Goal: Transaction & Acquisition: Subscribe to service/newsletter

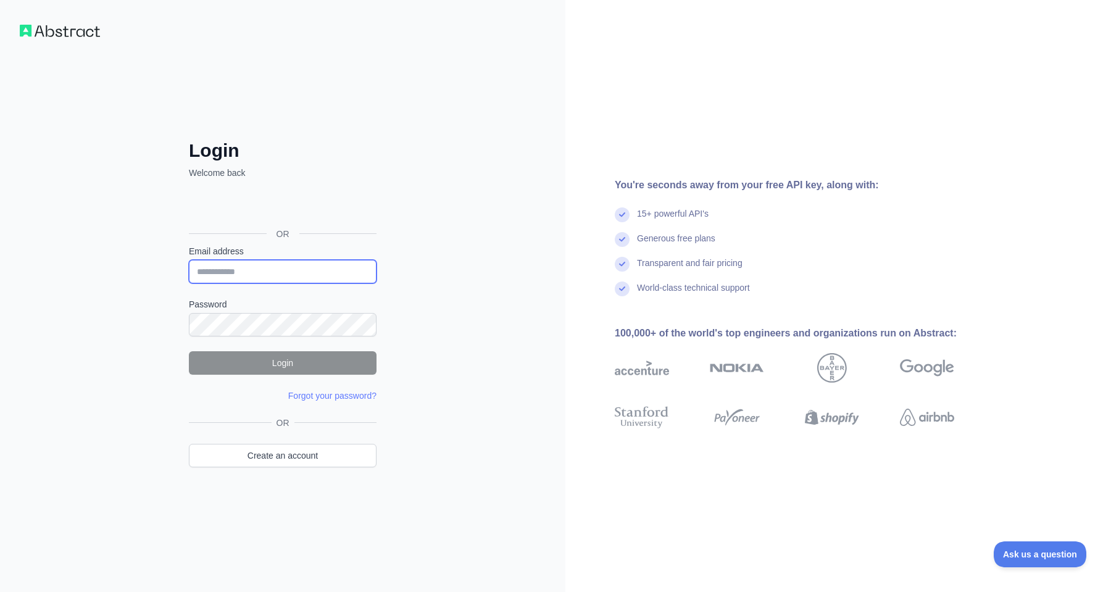
click at [334, 269] on input "Email address" at bounding box center [283, 271] width 188 height 23
paste input "**********"
type input "**********"
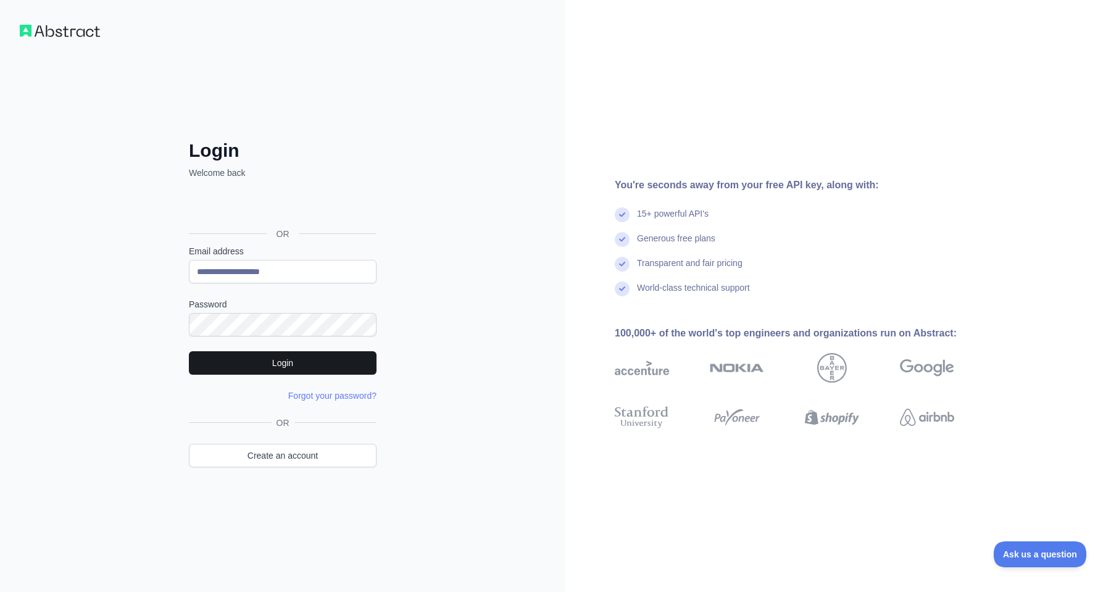
click at [284, 359] on button "Login" at bounding box center [283, 362] width 188 height 23
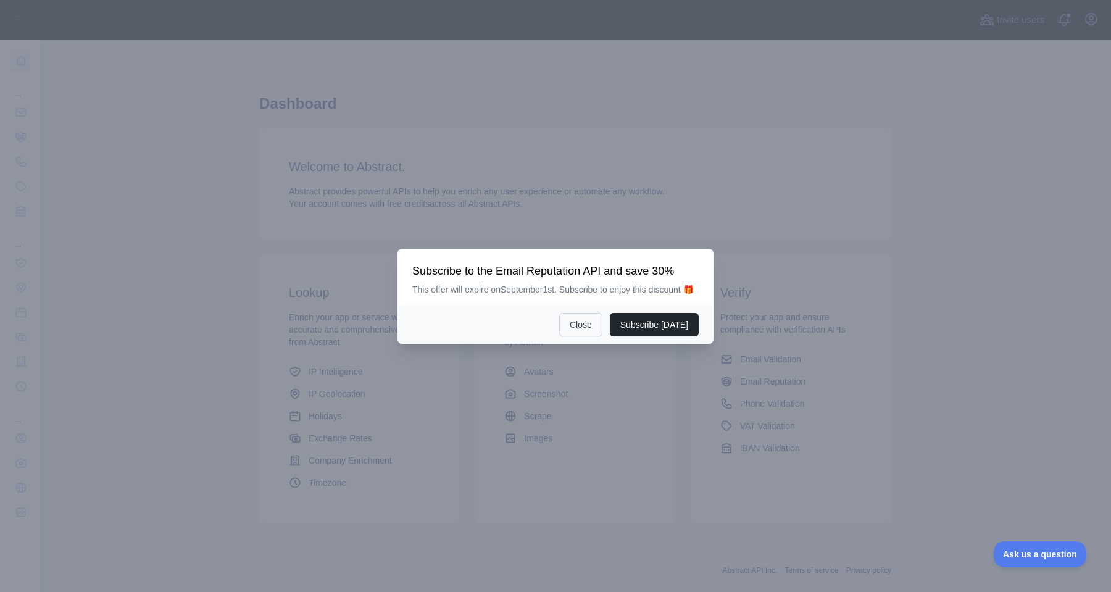
click at [578, 333] on button "Close" at bounding box center [580, 324] width 43 height 23
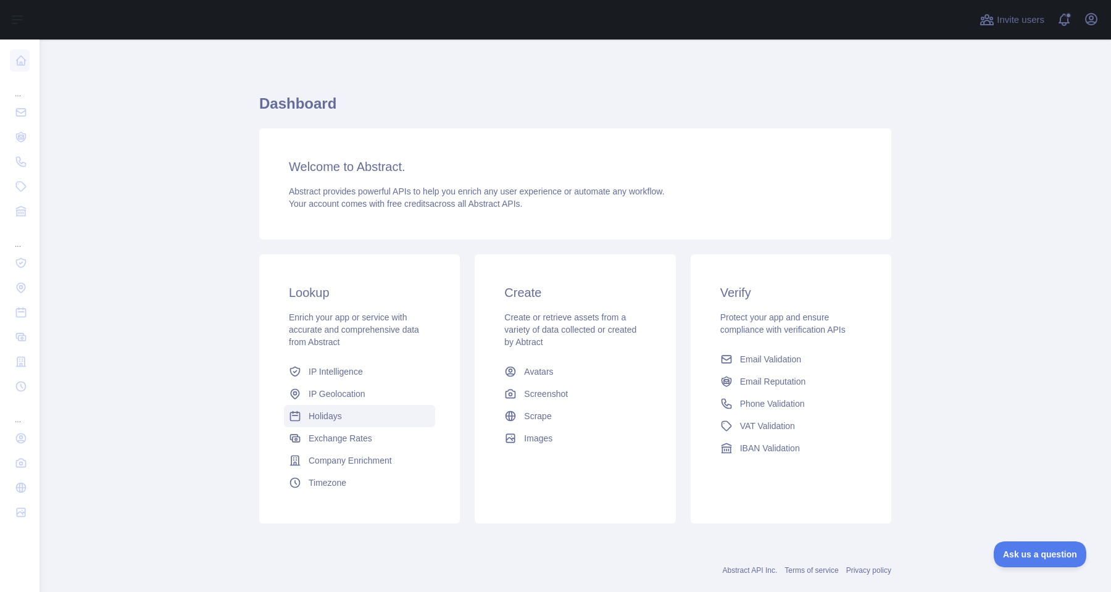
click at [342, 417] on span "Holidays" at bounding box center [325, 416] width 33 height 12
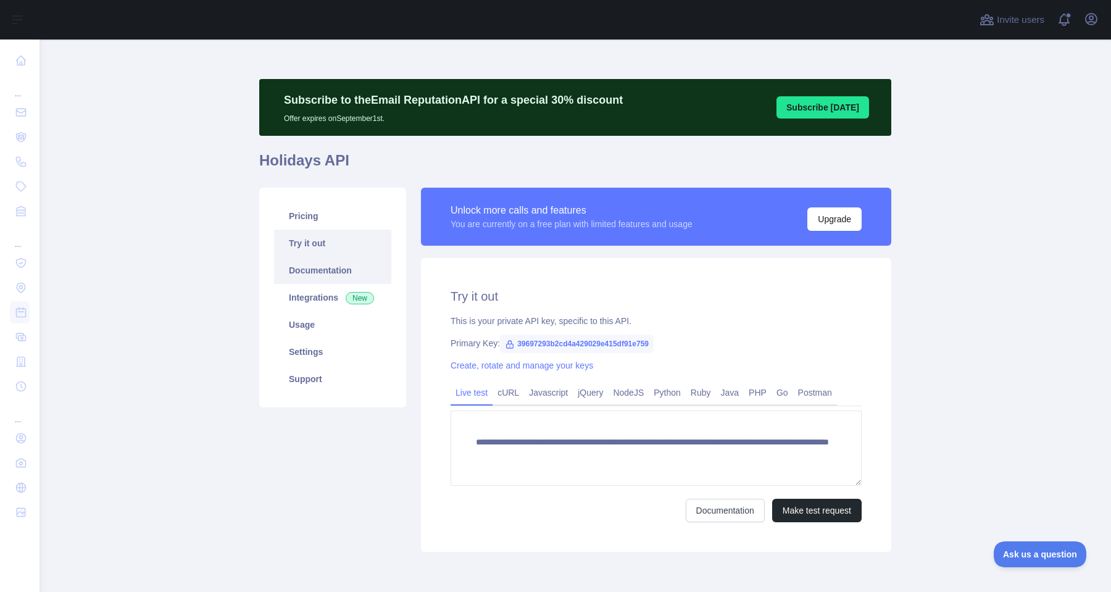
click at [333, 260] on link "Documentation" at bounding box center [332, 270] width 117 height 27
click at [294, 304] on link "Integrations New" at bounding box center [332, 297] width 117 height 27
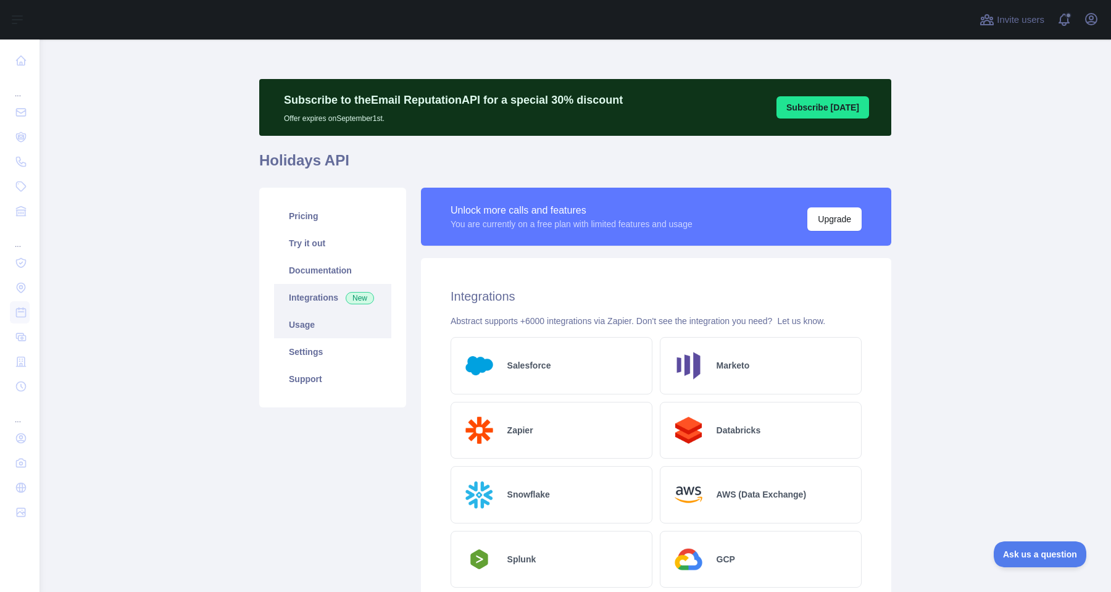
click at [299, 325] on link "Usage" at bounding box center [332, 324] width 117 height 27
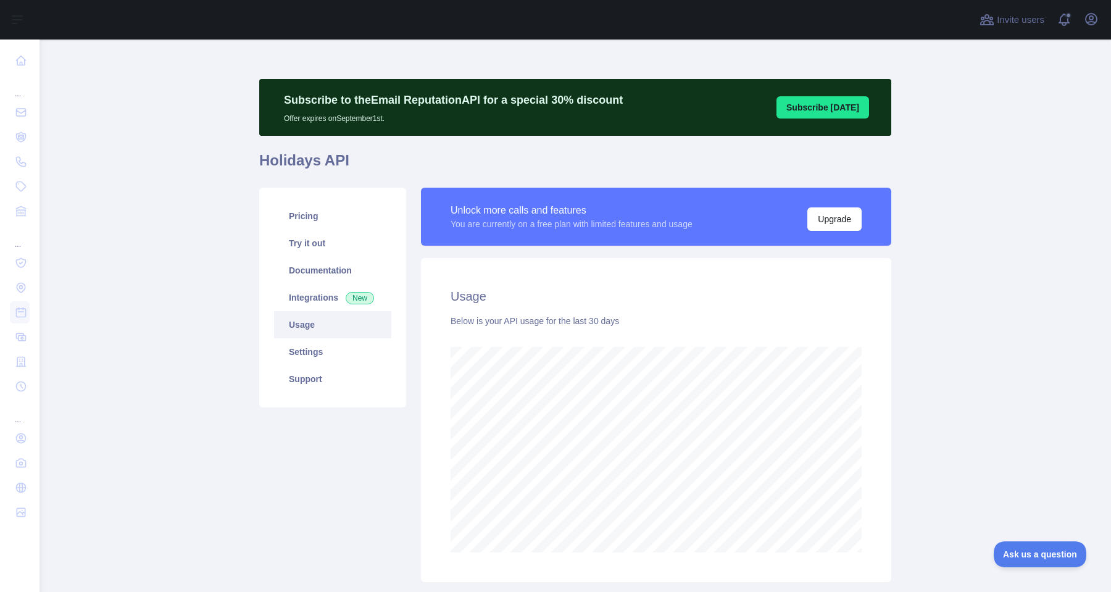
scroll to position [552, 1071]
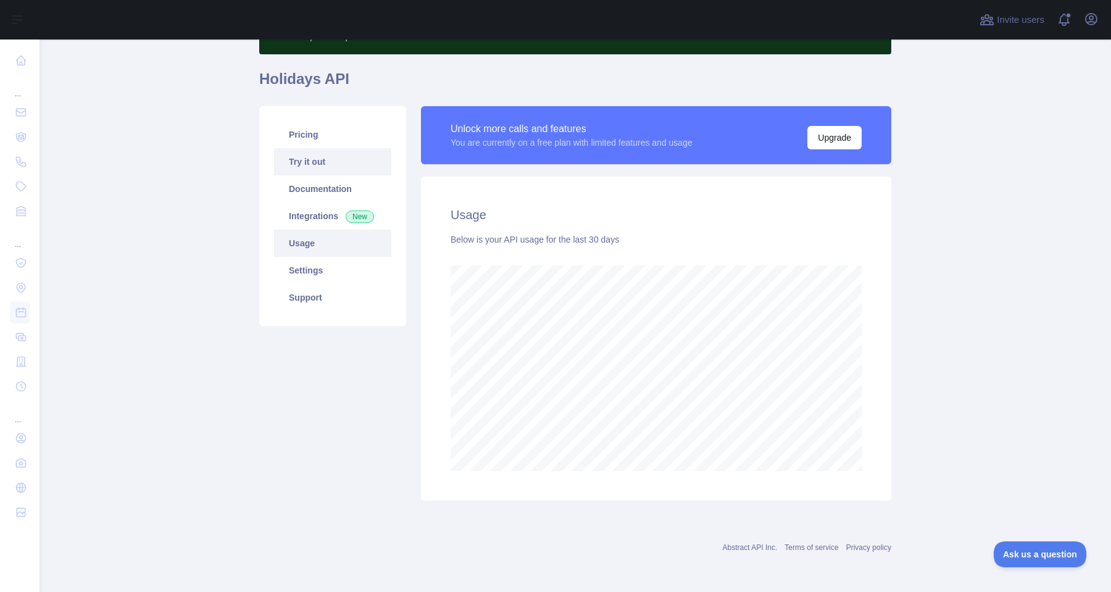
click at [314, 159] on link "Try it out" at bounding box center [332, 161] width 117 height 27
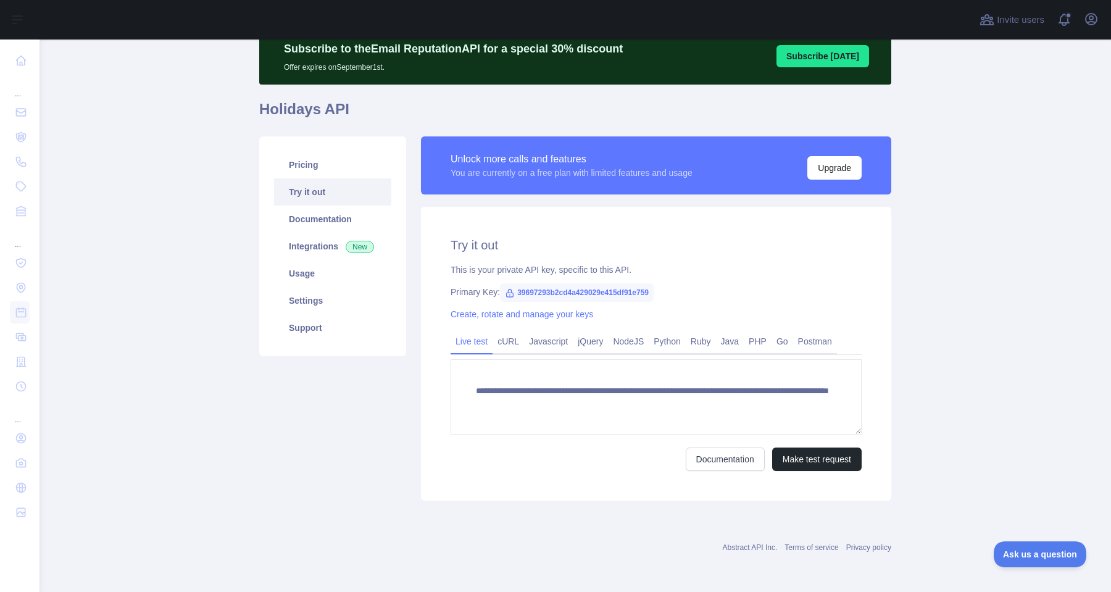
scroll to position [51, 0]
click at [318, 165] on link "Pricing" at bounding box center [332, 164] width 117 height 27
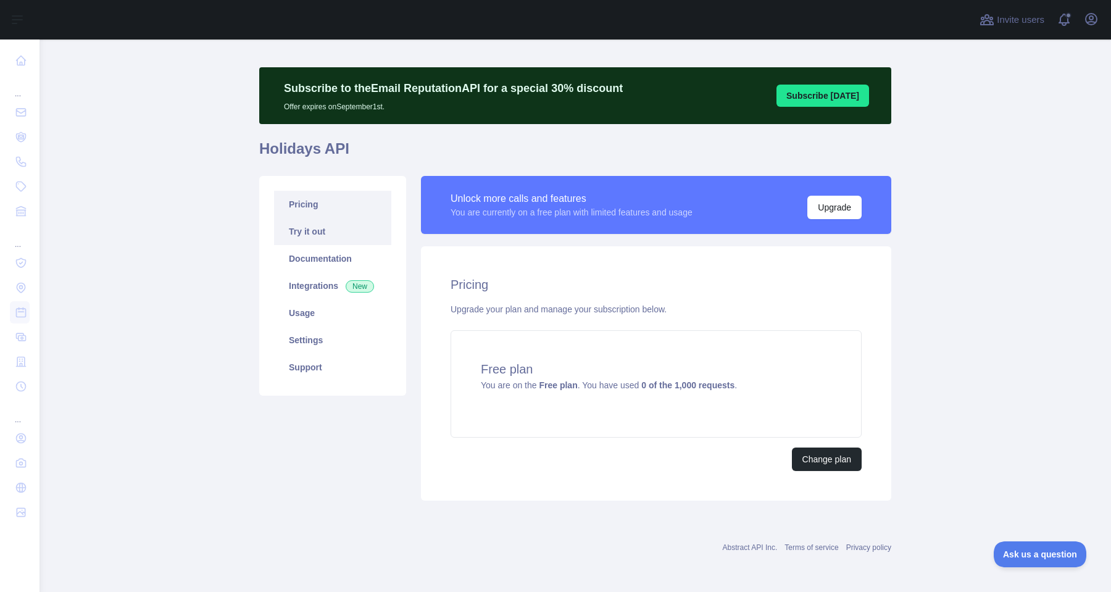
scroll to position [12, 0]
click at [314, 232] on link "Try it out" at bounding box center [332, 231] width 117 height 27
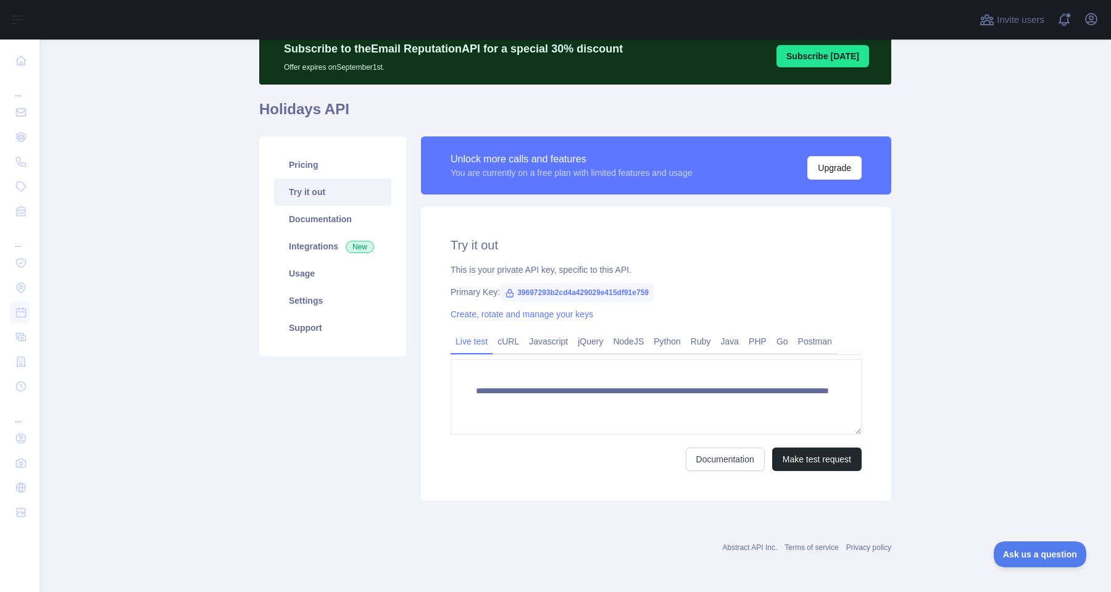
scroll to position [51, 0]
click at [325, 228] on link "Documentation" at bounding box center [332, 219] width 117 height 27
click at [797, 456] on button "Make test request" at bounding box center [816, 458] width 89 height 23
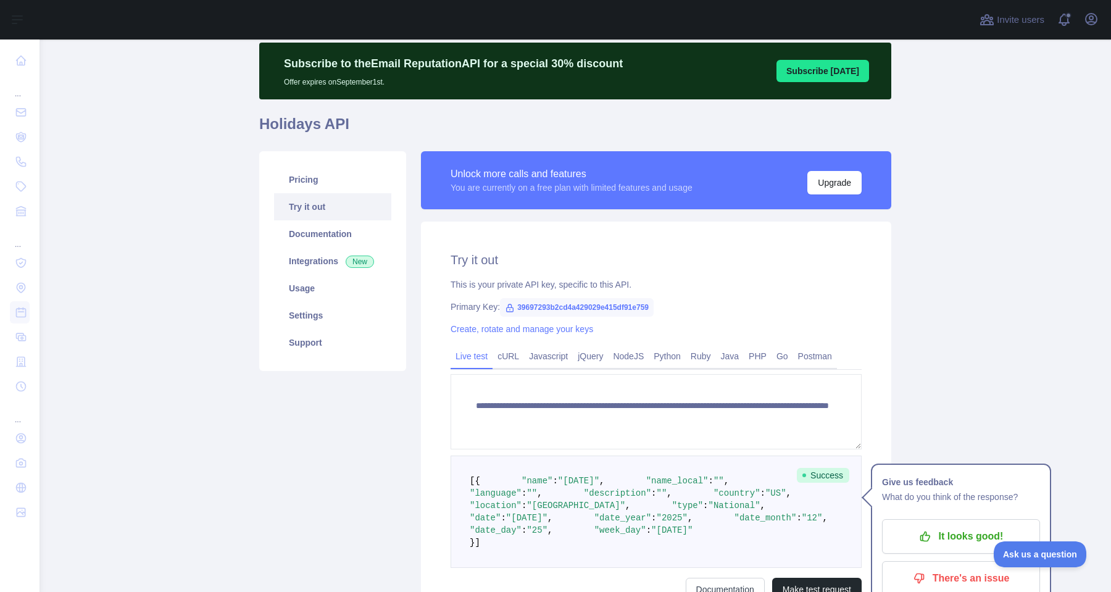
scroll to position [21, 0]
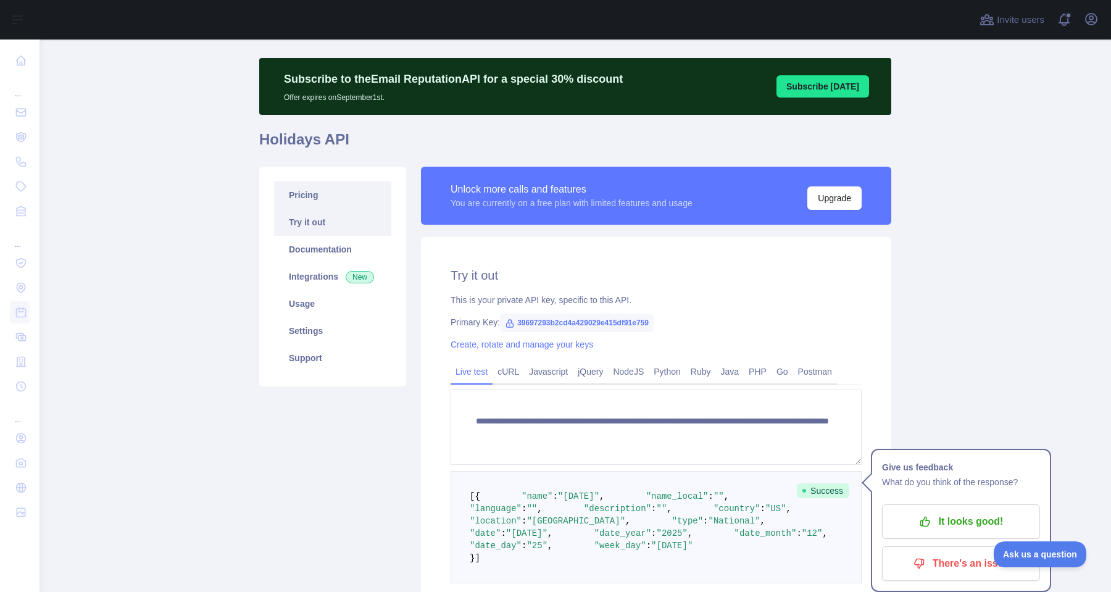
click at [318, 197] on link "Pricing" at bounding box center [332, 194] width 117 height 27
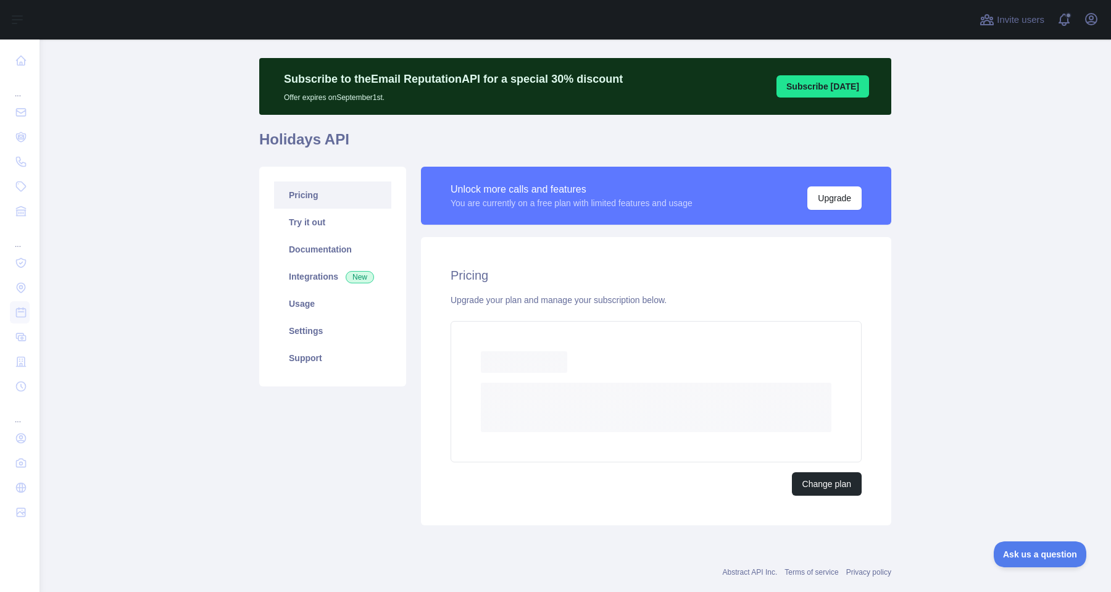
scroll to position [12, 0]
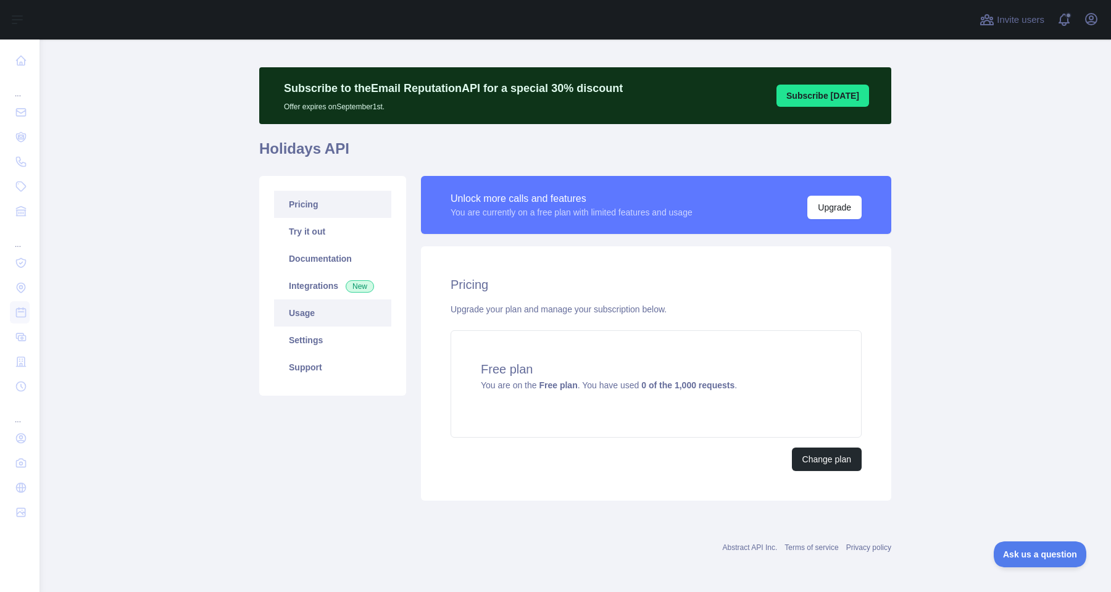
click at [312, 305] on link "Usage" at bounding box center [332, 312] width 117 height 27
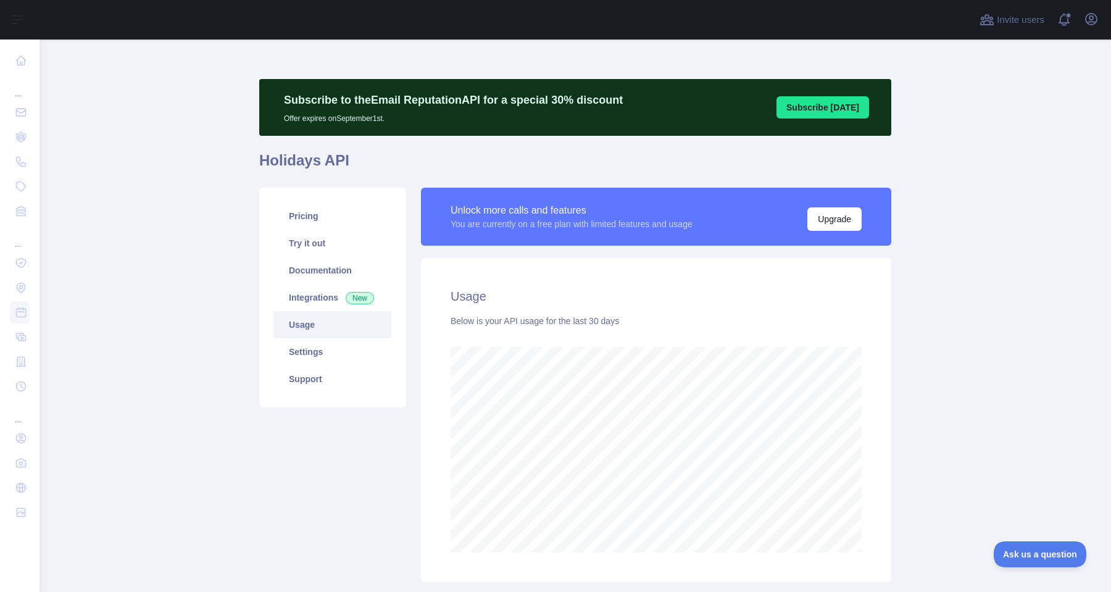
scroll to position [552, 1071]
click at [310, 244] on link "Try it out" at bounding box center [332, 243] width 117 height 27
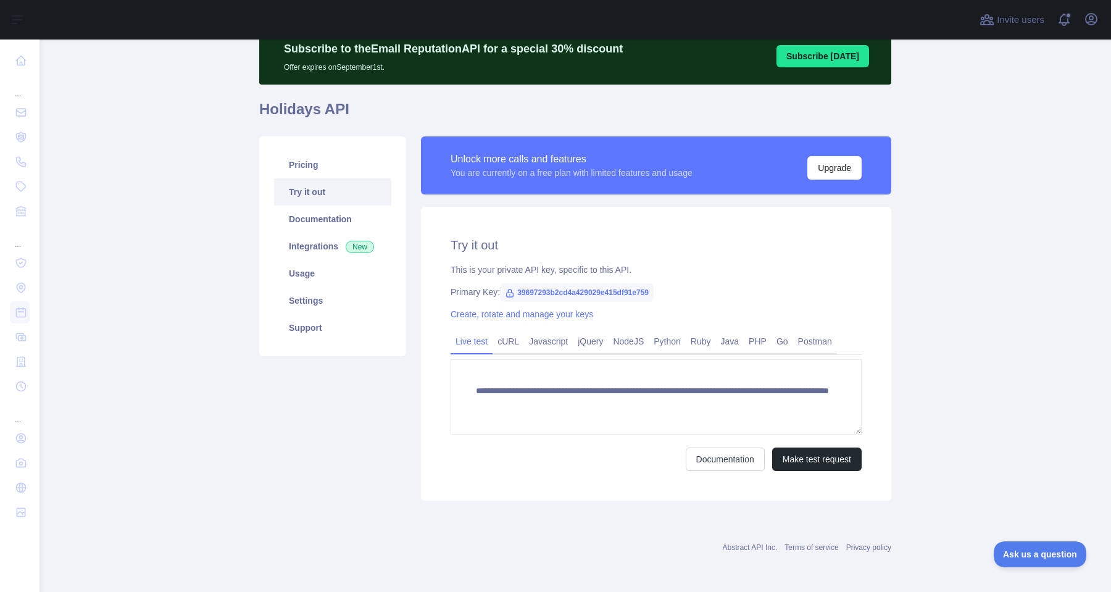
scroll to position [51, 0]
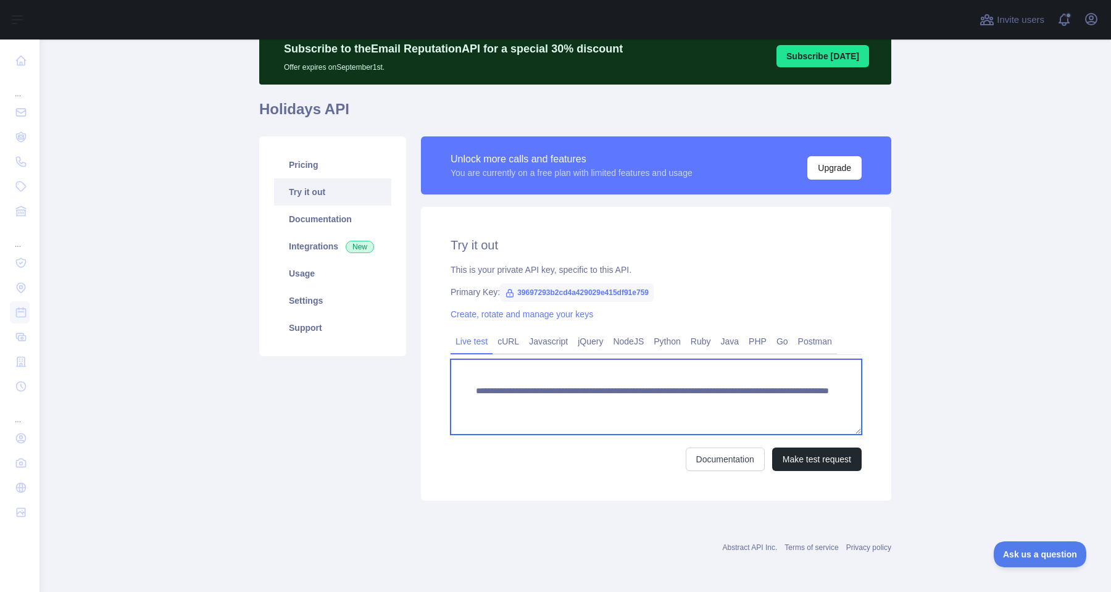
click at [821, 389] on textarea "**********" at bounding box center [655, 396] width 411 height 75
click at [502, 402] on textarea "**********" at bounding box center [655, 396] width 411 height 75
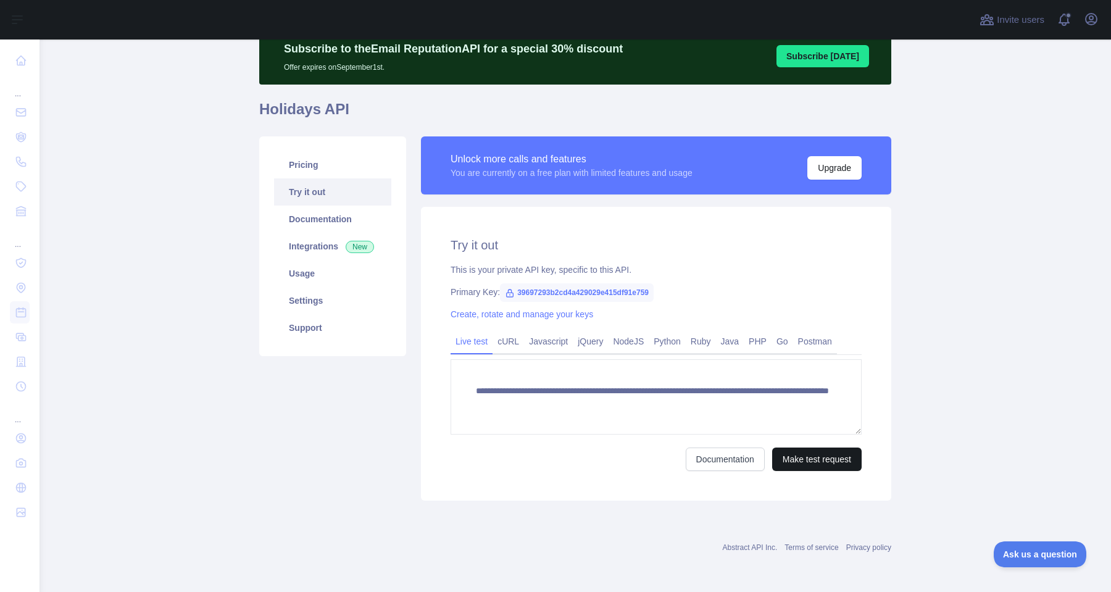
click at [823, 459] on button "Make test request" at bounding box center [816, 458] width 89 height 23
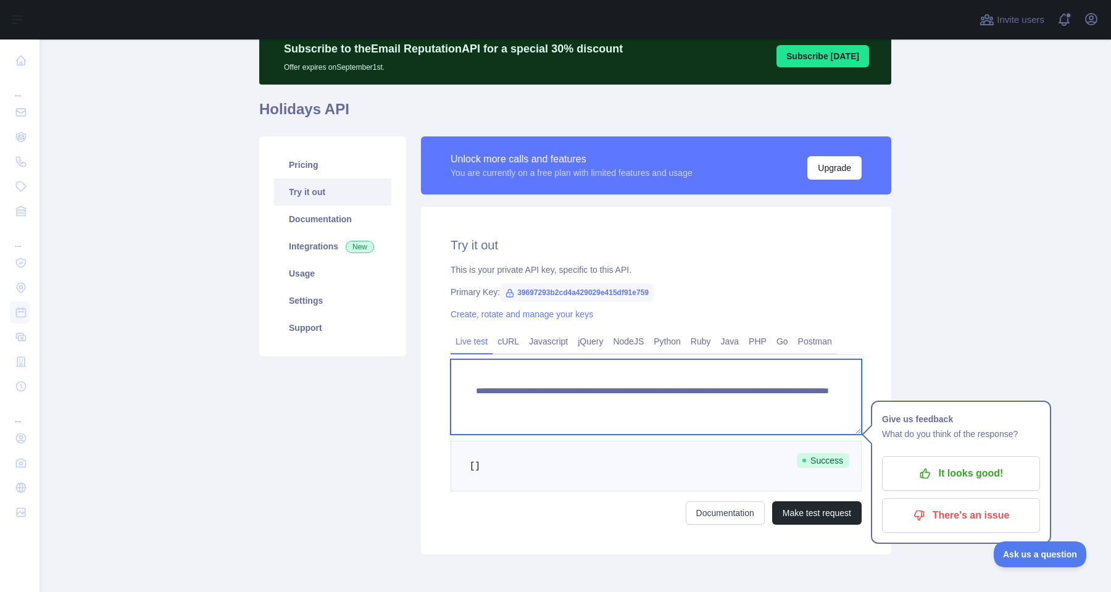
click at [510, 405] on textarea "**********" at bounding box center [655, 396] width 411 height 75
drag, startPoint x: 510, startPoint y: 405, endPoint x: 829, endPoint y: 392, distance: 319.3
click at [829, 392] on textarea "**********" at bounding box center [655, 396] width 411 height 75
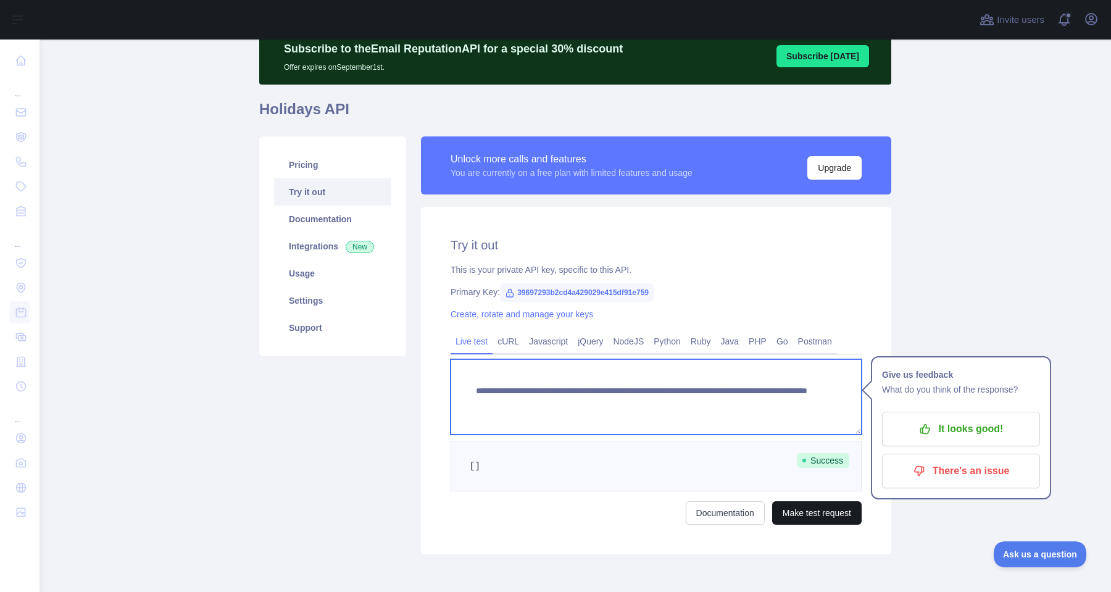
type textarea "**********"
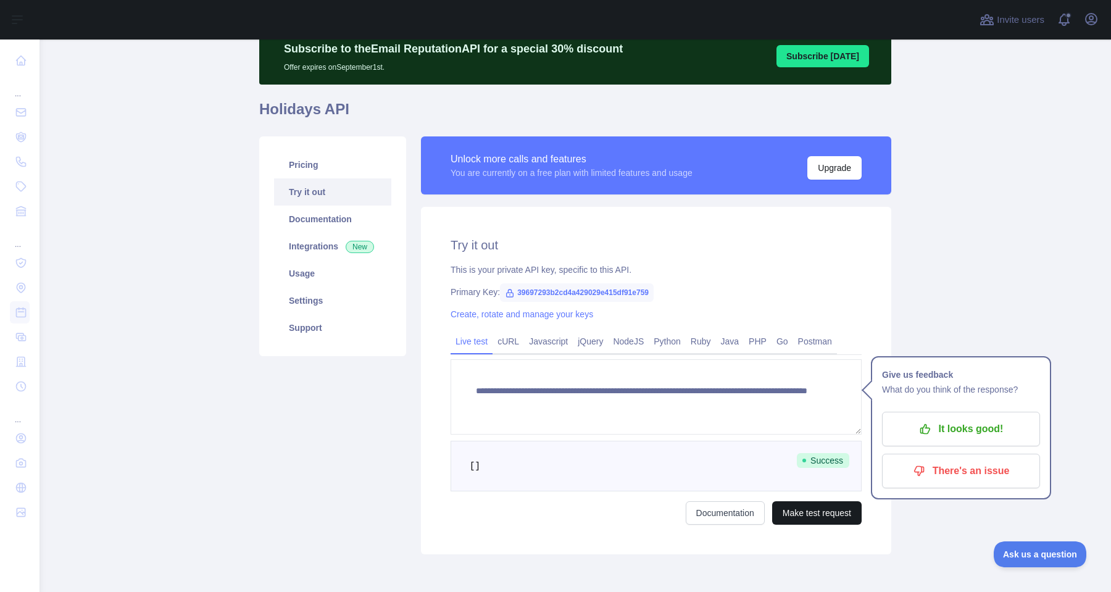
click at [820, 509] on button "Make test request" at bounding box center [816, 512] width 89 height 23
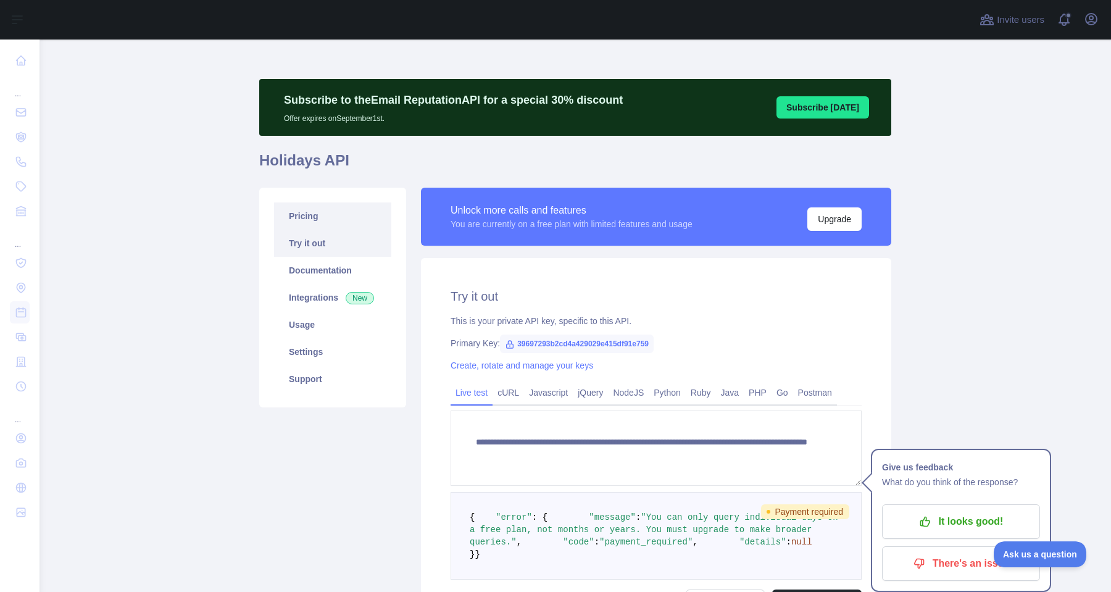
click at [317, 210] on link "Pricing" at bounding box center [332, 215] width 117 height 27
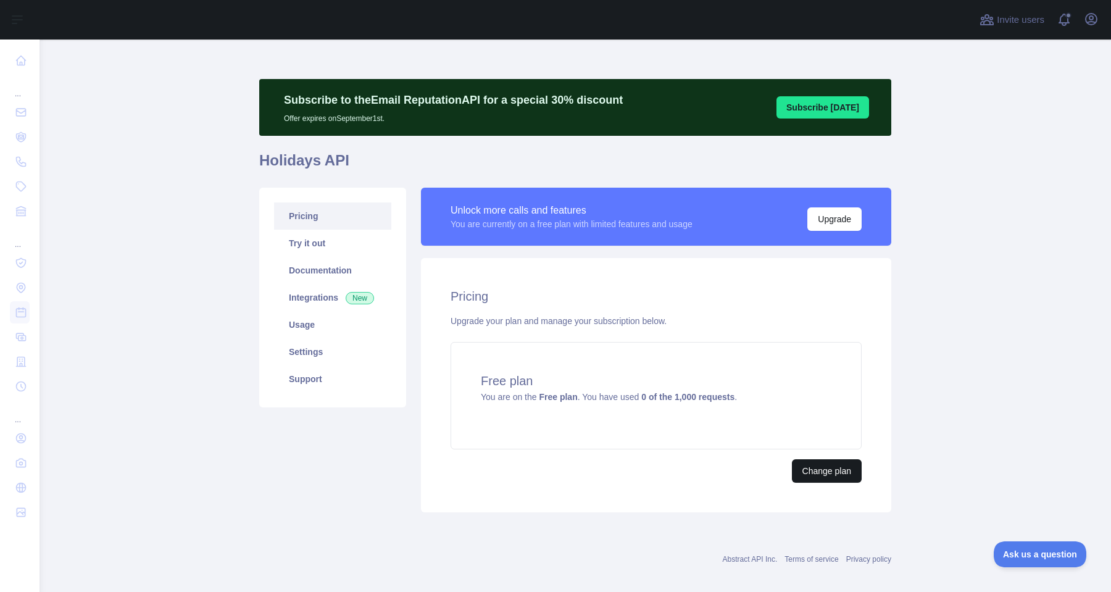
click at [820, 481] on button "Change plan" at bounding box center [827, 470] width 70 height 23
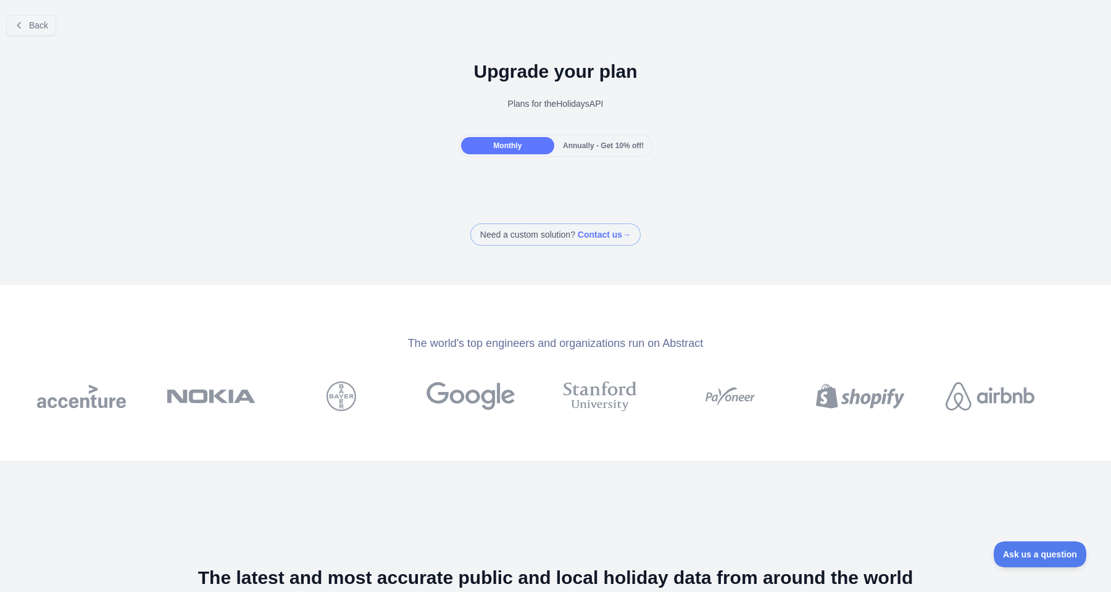
click at [605, 141] on span "Annually - Get 10% off!" at bounding box center [603, 145] width 81 height 9
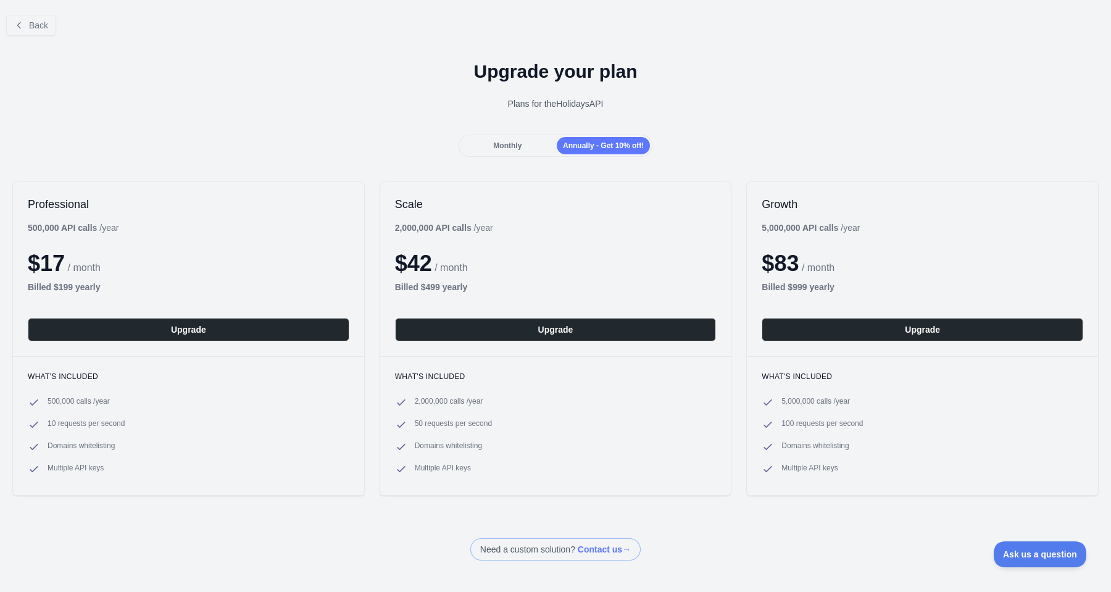
click at [486, 141] on div "Monthly" at bounding box center [507, 145] width 93 height 17
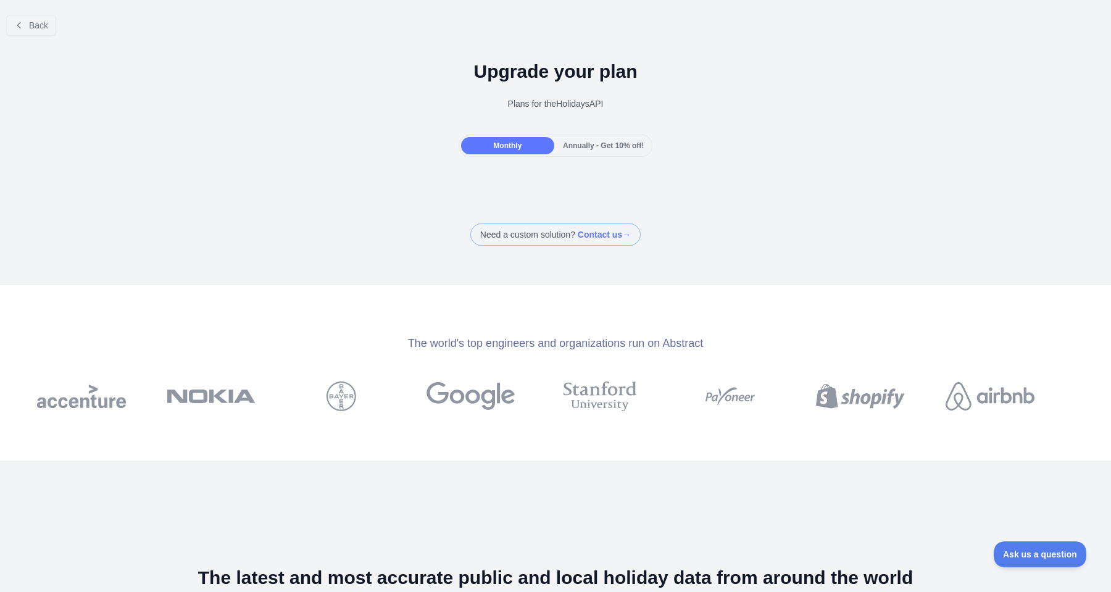
click at [586, 137] on div "Annually - Get 10% off!" at bounding box center [603, 145] width 93 height 17
